Goal: Navigation & Orientation: Find specific page/section

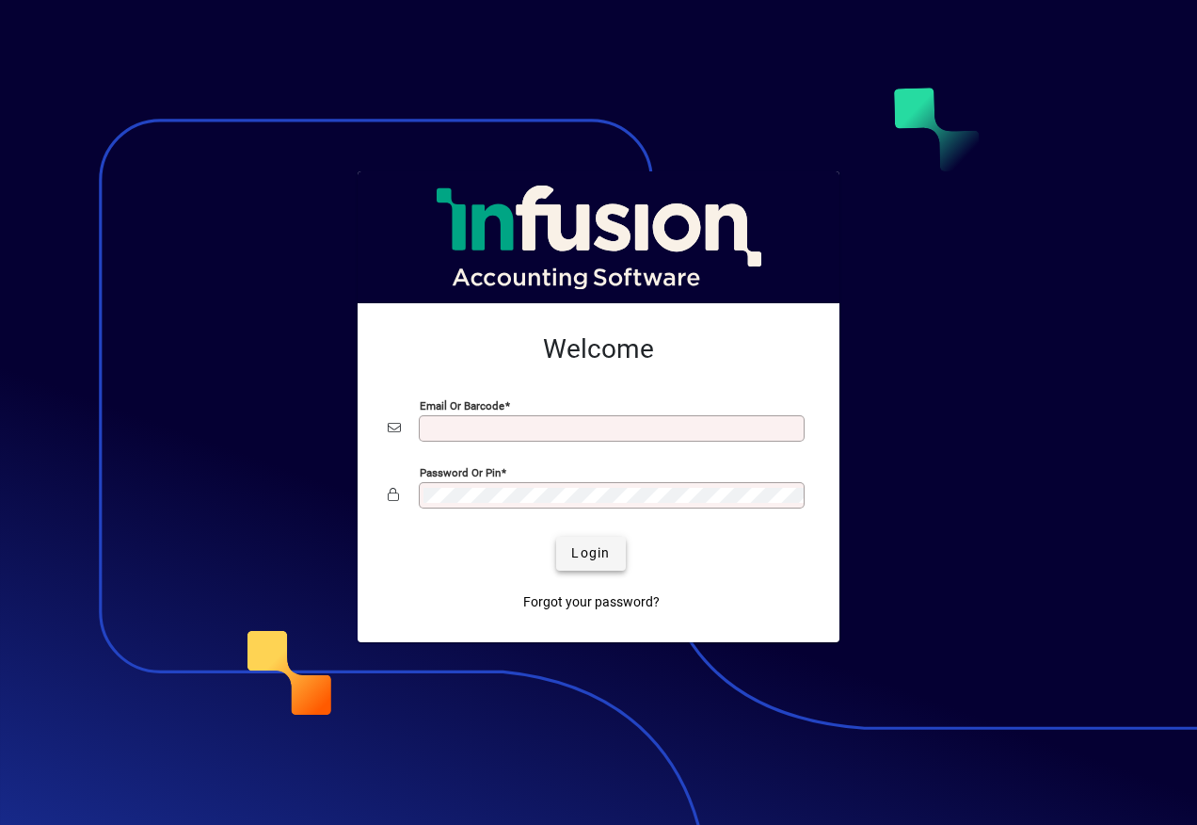
type input "**********"
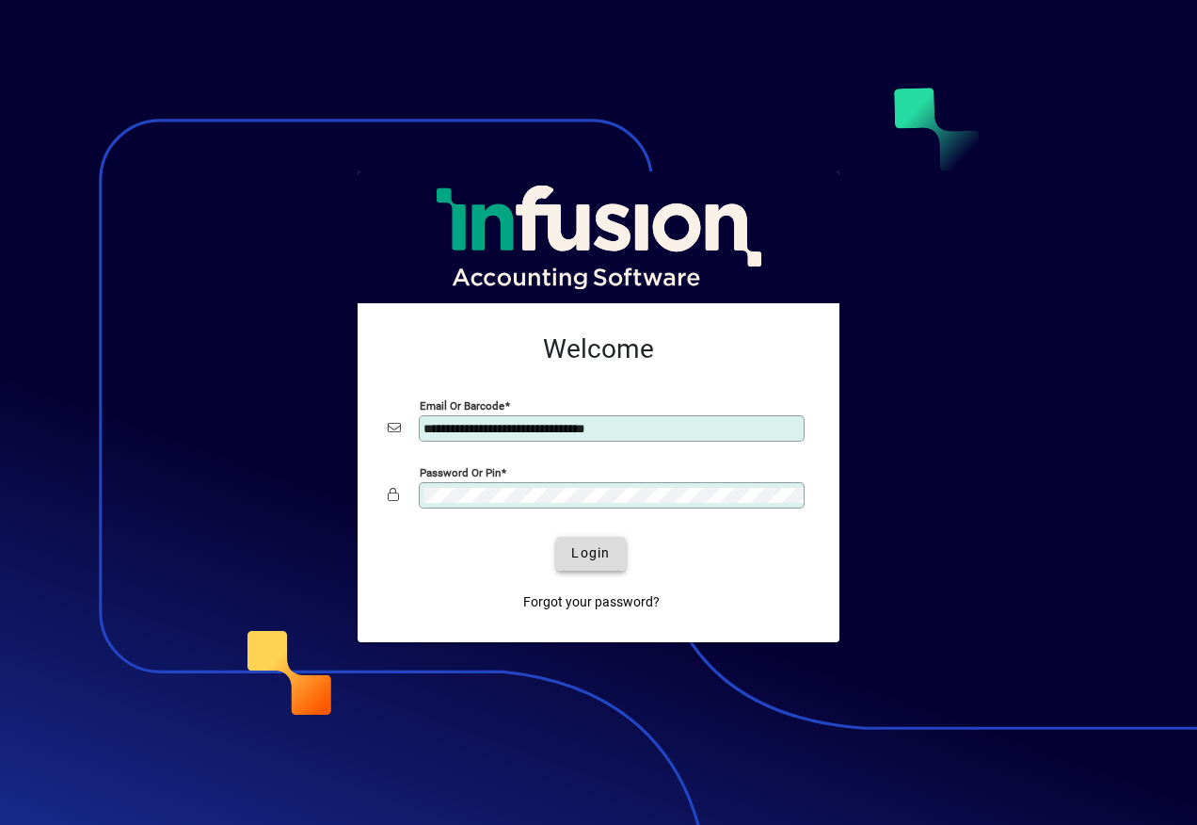
click at [568, 560] on span "submit" at bounding box center [590, 553] width 69 height 45
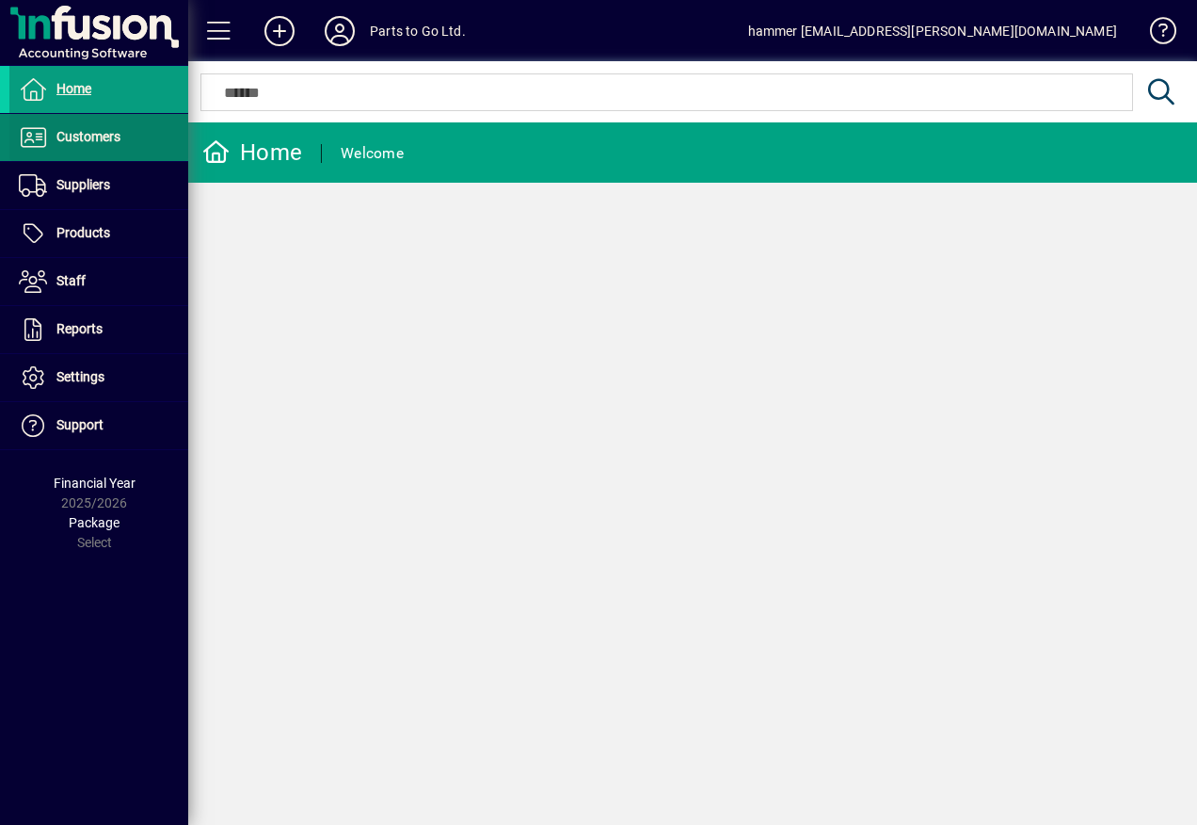
click at [65, 136] on span "Customers" at bounding box center [88, 136] width 64 height 15
